Goal: Subscribe to service/newsletter

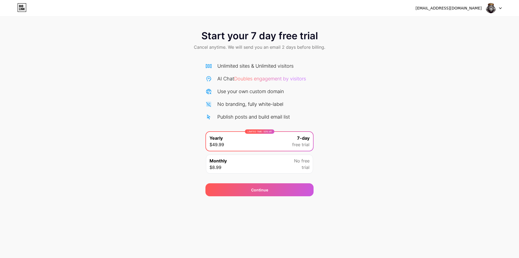
click at [260, 145] on div "LIMITED TIME : 50% off Yearly $49.99 7-day free trial" at bounding box center [259, 141] width 107 height 19
click at [282, 163] on div "Monthly $8.99 No free trial" at bounding box center [259, 163] width 107 height 19
click at [237, 144] on div "LIMITED TIME : 50% off Yearly $49.99 7-day free trial" at bounding box center [259, 141] width 107 height 19
click at [261, 167] on div "Monthly $8.99 No free trial" at bounding box center [259, 163] width 107 height 19
click at [67, 77] on div "Start your 7 day free trial Cancel anytime. We will send you an email 2 days be…" at bounding box center [259, 110] width 519 height 171
